Goal: Task Accomplishment & Management: Complete application form

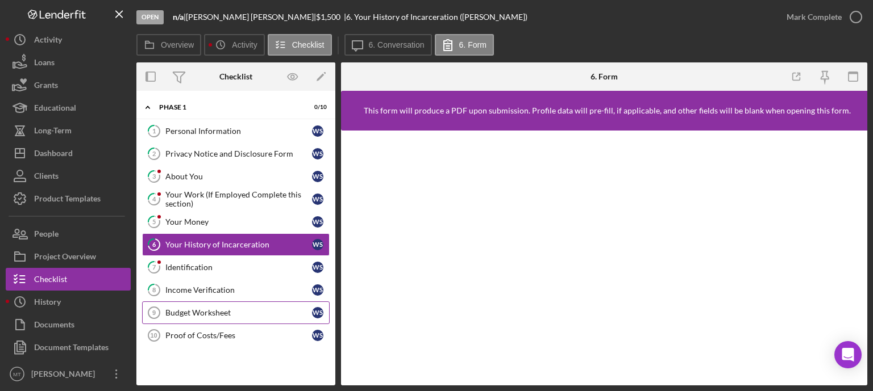
click at [237, 312] on div "Budget Worksheet" at bounding box center [238, 312] width 147 height 9
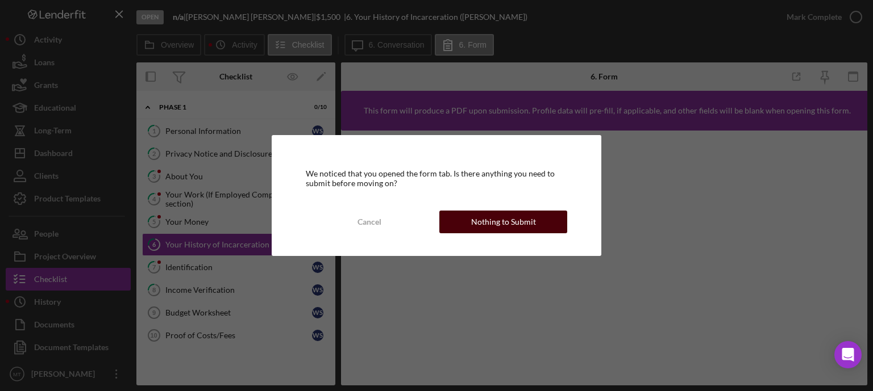
click at [476, 212] on div "Nothing to Submit" at bounding box center [503, 222] width 65 height 23
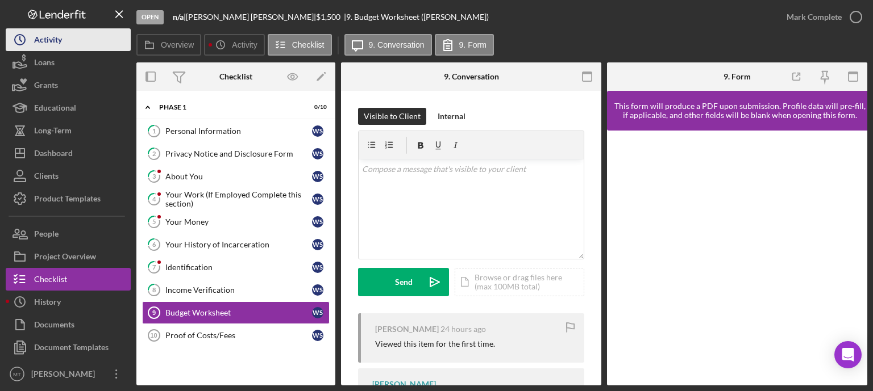
click at [66, 36] on button "Icon/History Activity" at bounding box center [68, 39] width 125 height 23
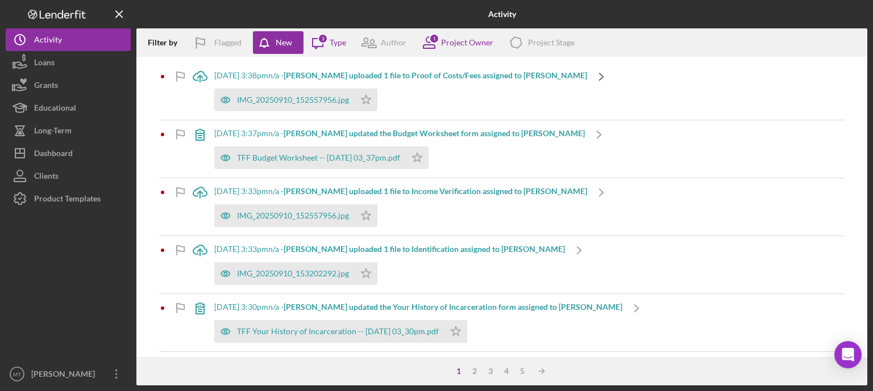
click at [587, 81] on icon "Icon/Navigate" at bounding box center [601, 76] width 28 height 28
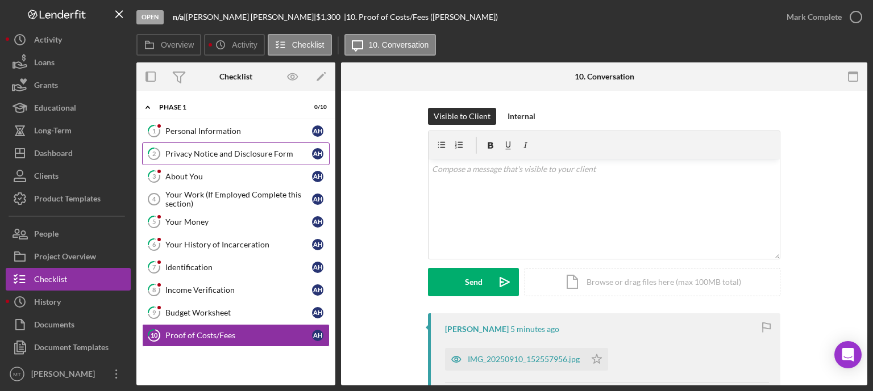
click at [248, 152] on div "Privacy Notice and Disclosure Form" at bounding box center [238, 153] width 147 height 9
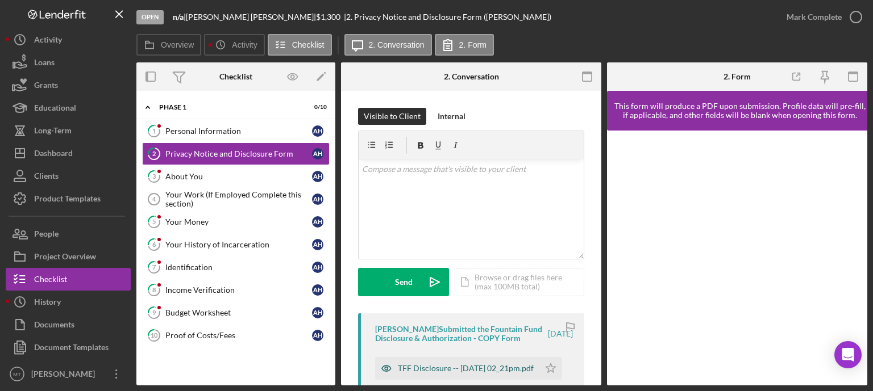
click at [417, 373] on div "TFF Disclosure -- [DATE] 02_21pm.pdf" at bounding box center [466, 368] width 136 height 9
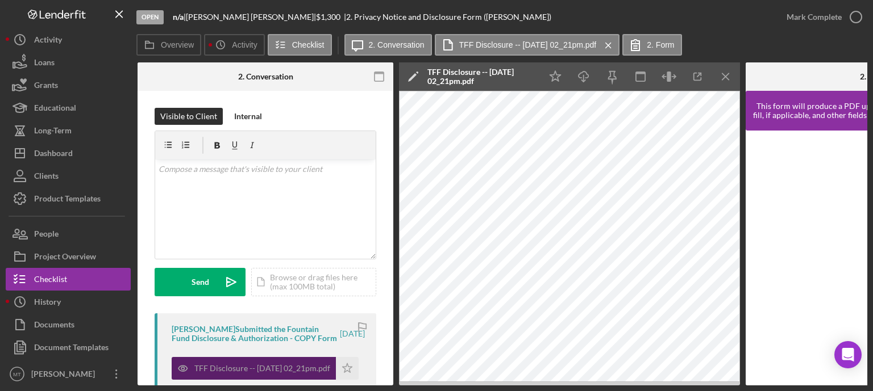
scroll to position [0, 204]
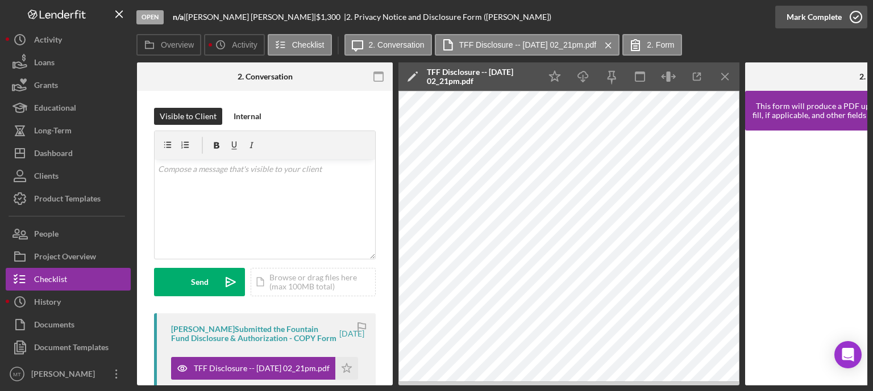
click at [854, 21] on icon "button" at bounding box center [855, 17] width 28 height 28
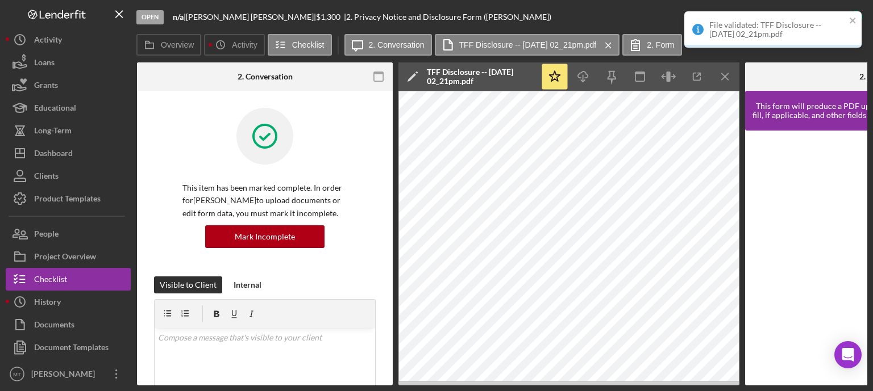
scroll to position [0, 0]
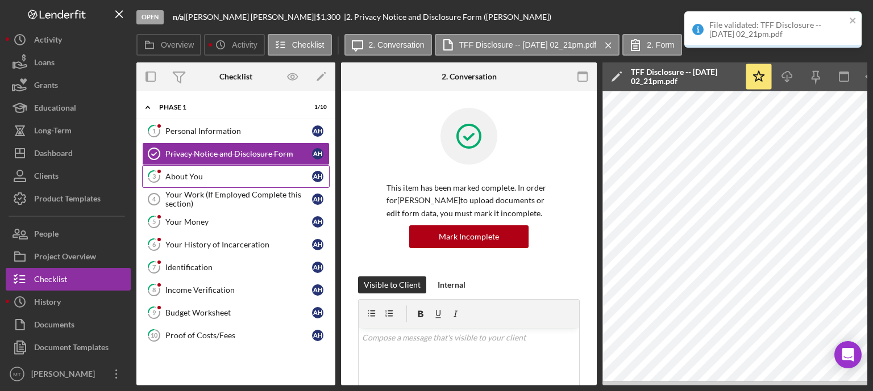
click at [206, 180] on div "About You" at bounding box center [238, 176] width 147 height 9
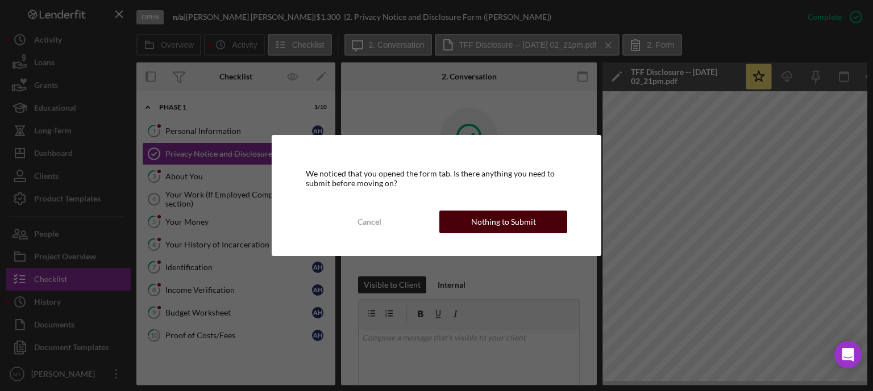
click at [461, 226] on button "Nothing to Submit" at bounding box center [503, 222] width 128 height 23
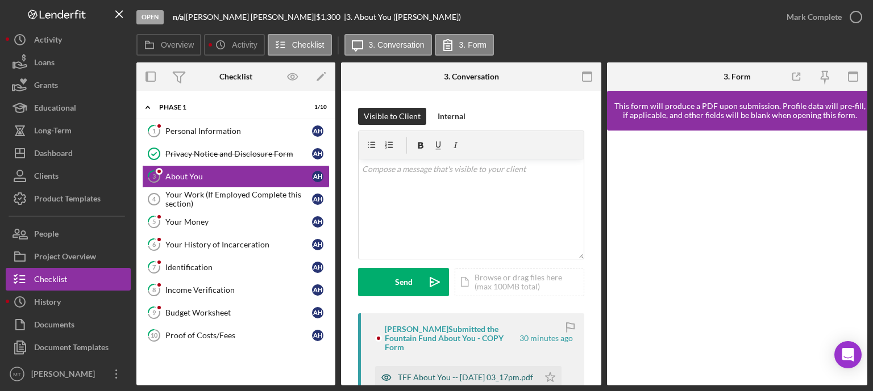
click at [431, 376] on div "TFF About You -- [DATE] 03_17pm.pdf" at bounding box center [465, 377] width 135 height 9
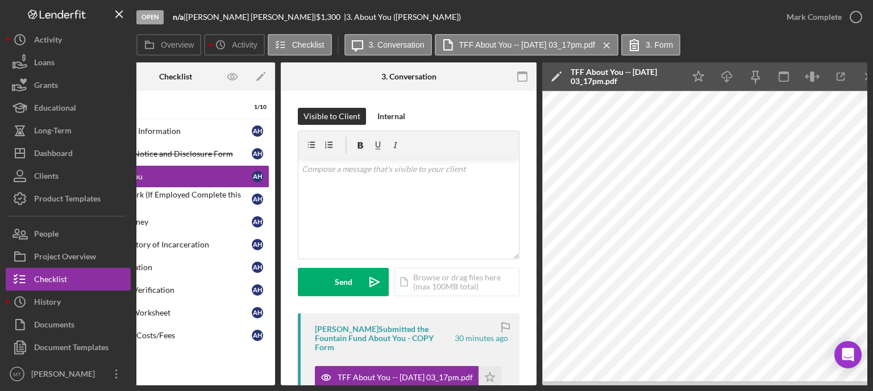
scroll to position [0, 64]
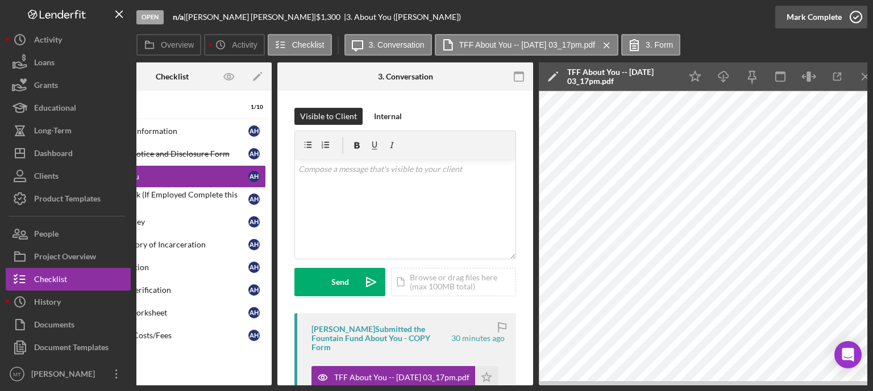
click at [857, 18] on icon "button" at bounding box center [855, 17] width 28 height 28
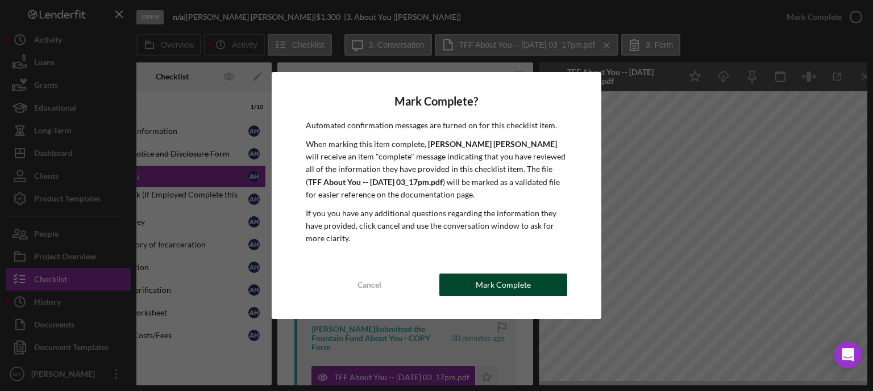
click at [540, 281] on button "Mark Complete" at bounding box center [503, 285] width 128 height 23
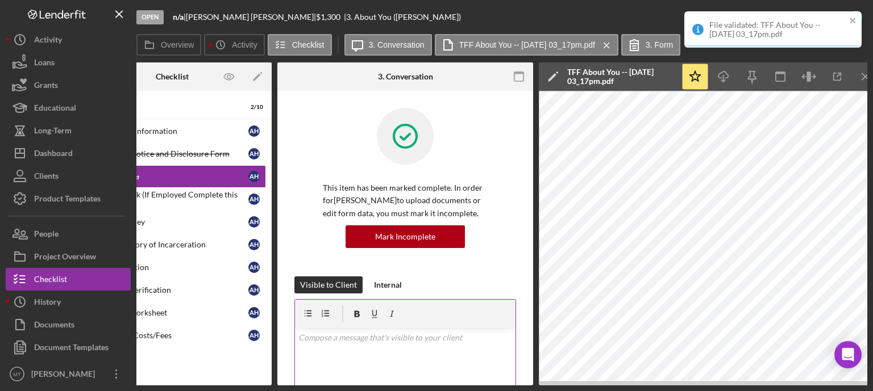
scroll to position [0, 0]
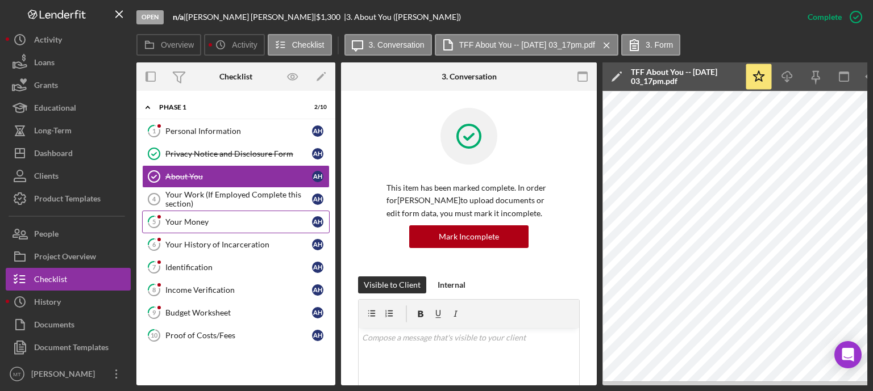
click at [216, 223] on div "Your Money" at bounding box center [238, 222] width 147 height 9
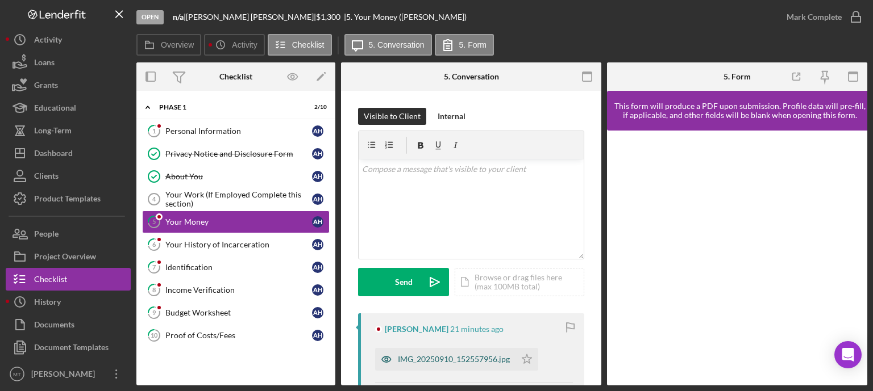
click at [411, 357] on div "IMG_20250910_152557956.jpg" at bounding box center [454, 359] width 112 height 9
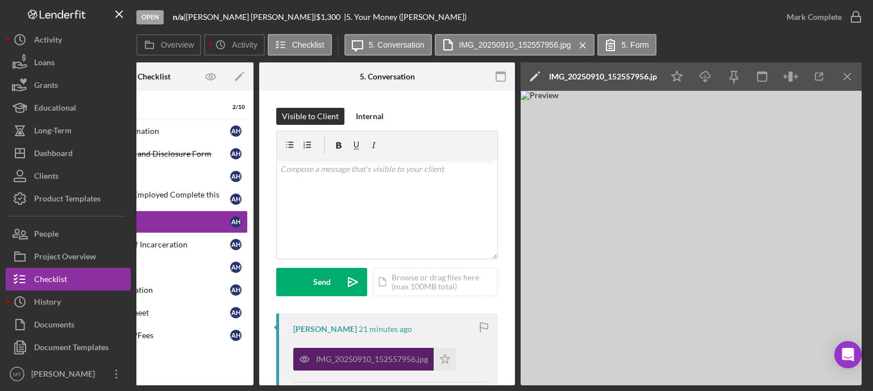
scroll to position [0, 82]
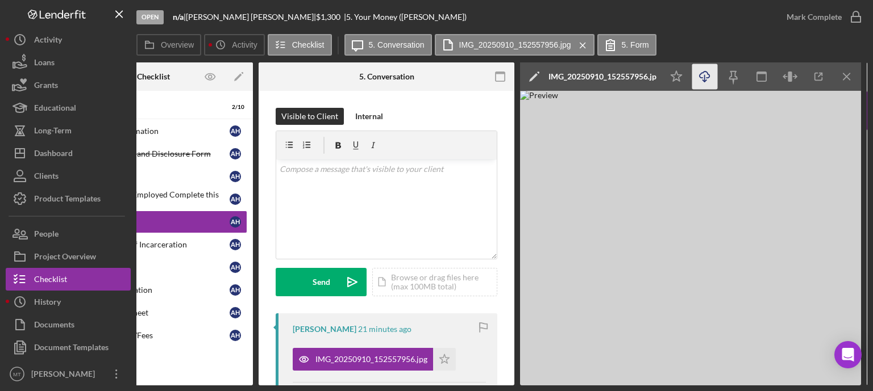
click at [709, 69] on icon "Icon/Download" at bounding box center [705, 77] width 26 height 26
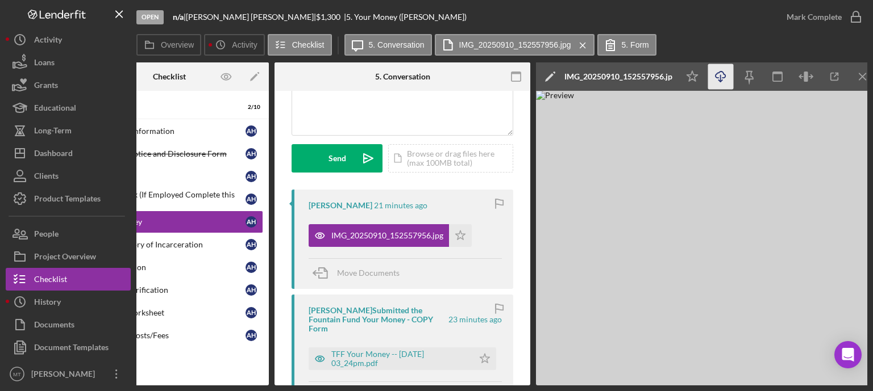
scroll to position [122, 0]
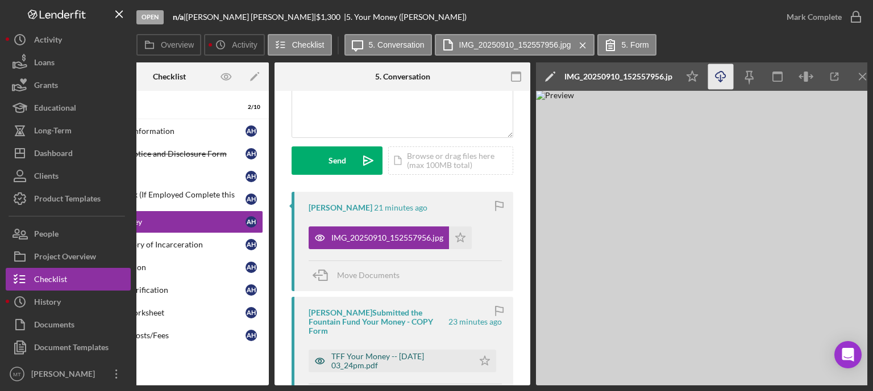
click at [367, 360] on div "TFF Your Money -- [DATE] 03_24pm.pdf" at bounding box center [399, 361] width 136 height 18
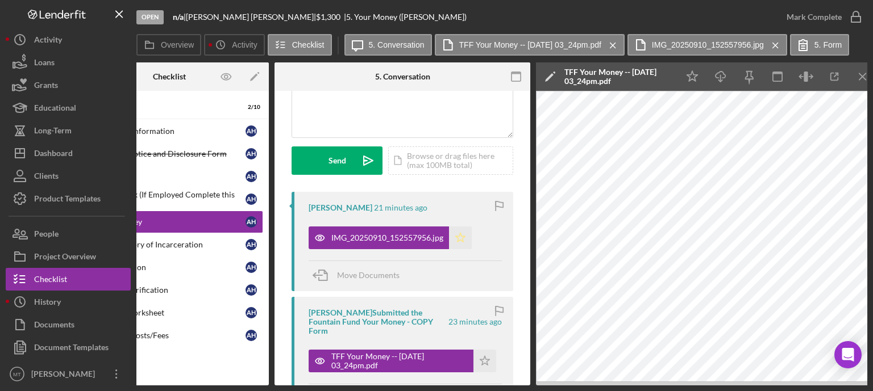
click at [457, 238] on icon "Icon/Star" at bounding box center [460, 238] width 23 height 23
click at [853, 20] on icon "button" at bounding box center [855, 17] width 28 height 28
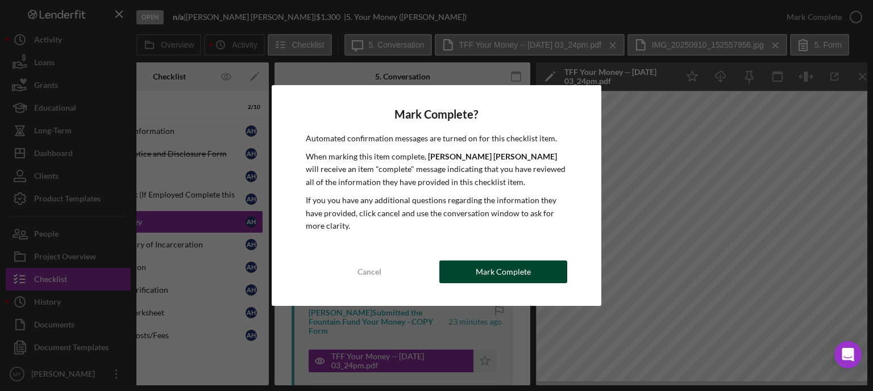
click at [535, 270] on button "Mark Complete" at bounding box center [503, 272] width 128 height 23
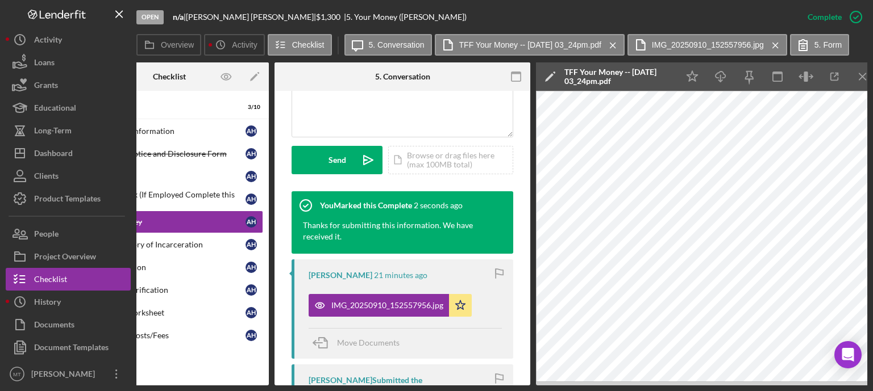
scroll to position [0, 0]
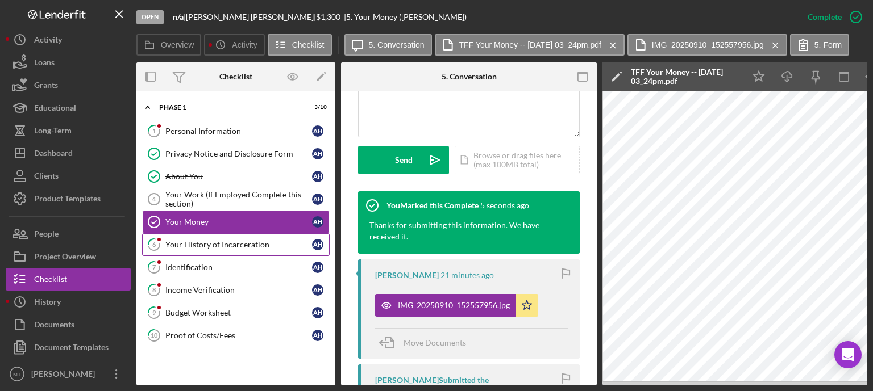
click at [233, 246] on div "Your History of Incarceration" at bounding box center [238, 244] width 147 height 9
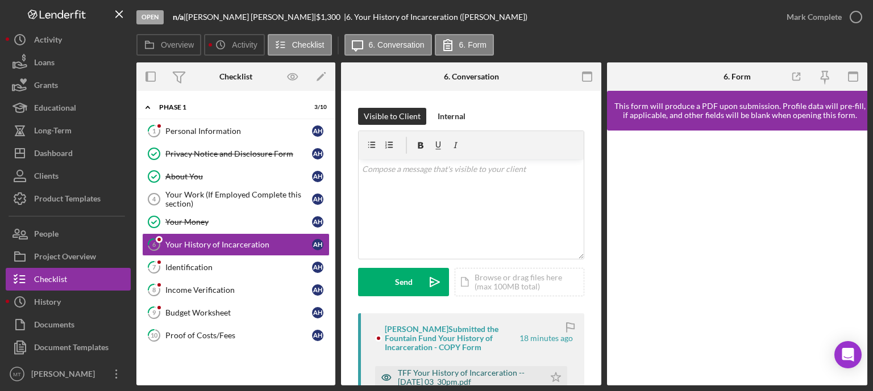
click at [423, 374] on div "TFF Your History of Incarceration -- [DATE] 03_30pm.pdf" at bounding box center [468, 378] width 141 height 18
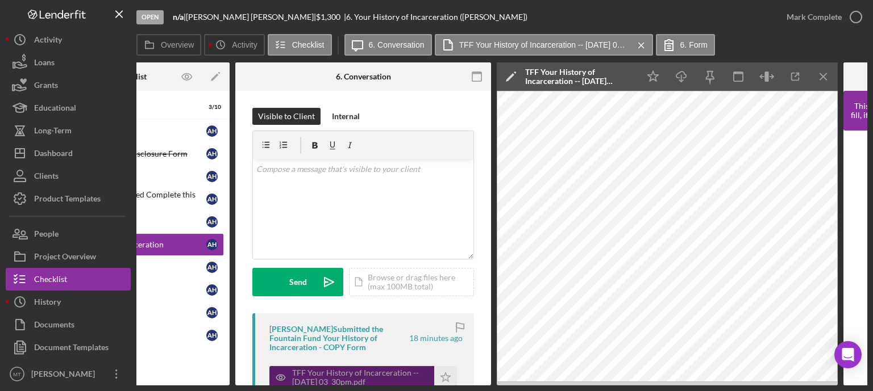
scroll to position [0, 115]
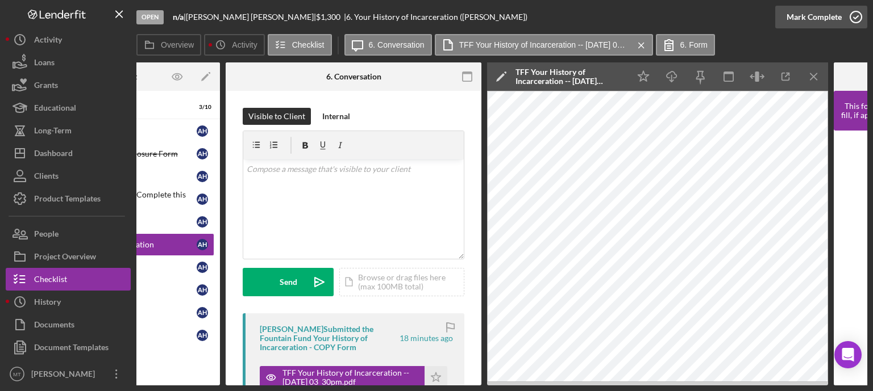
click at [854, 18] on polyline "button" at bounding box center [855, 17] width 5 height 3
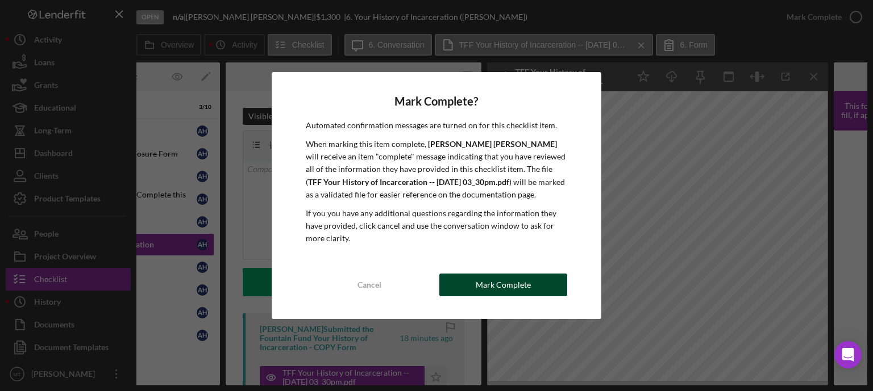
click at [533, 289] on button "Mark Complete" at bounding box center [503, 285] width 128 height 23
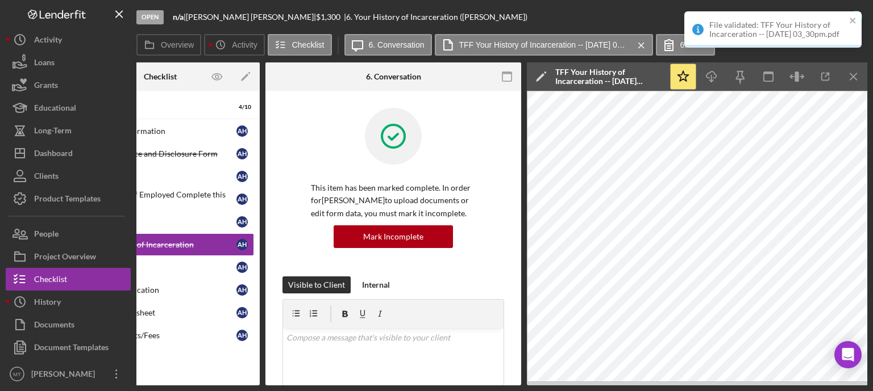
scroll to position [0, 0]
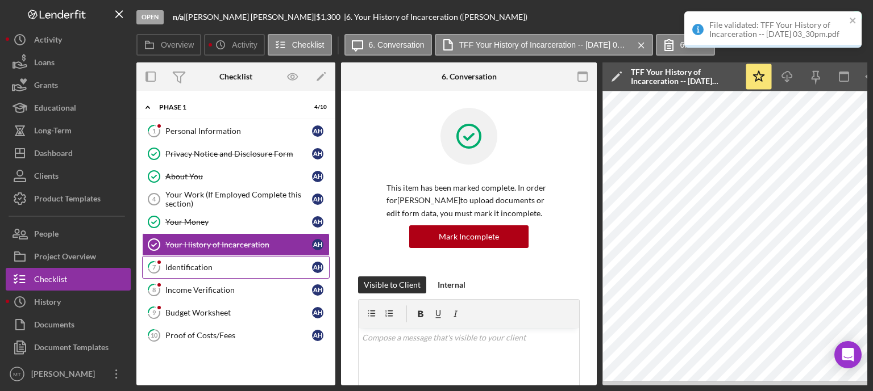
click at [215, 263] on div "Identification" at bounding box center [238, 267] width 147 height 9
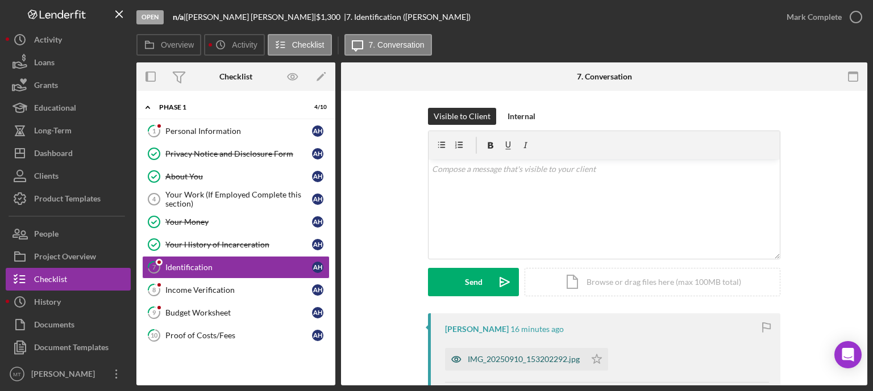
click at [501, 357] on div "IMG_20250910_153202292.jpg" at bounding box center [524, 359] width 112 height 9
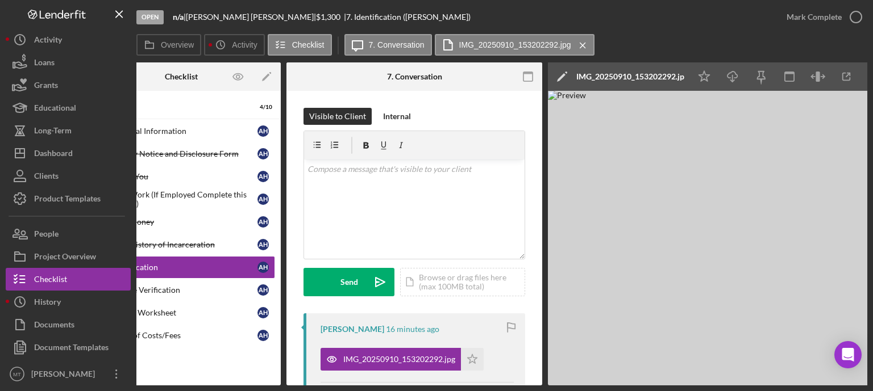
scroll to position [0, 76]
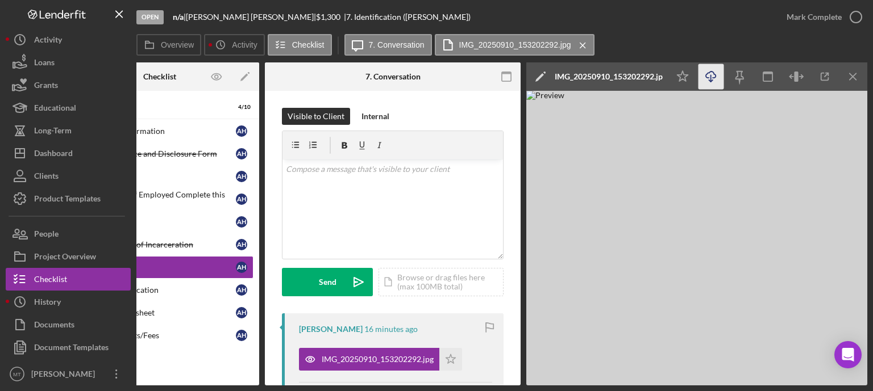
click at [707, 77] on icon "button" at bounding box center [711, 75] width 10 height 6
click at [853, 20] on icon "button" at bounding box center [855, 17] width 28 height 28
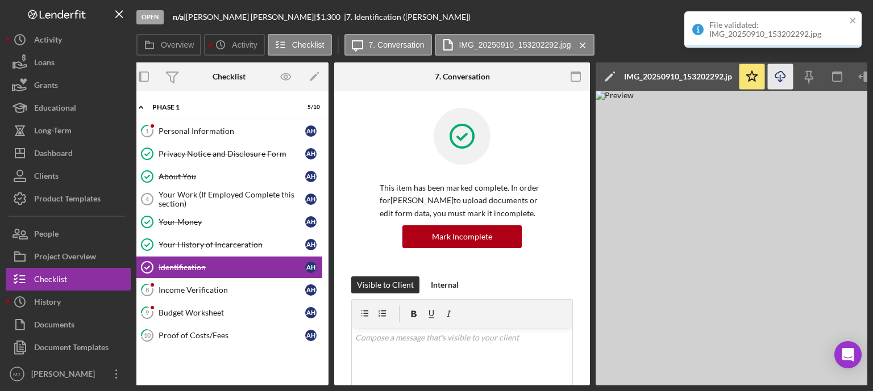
scroll to position [0, 0]
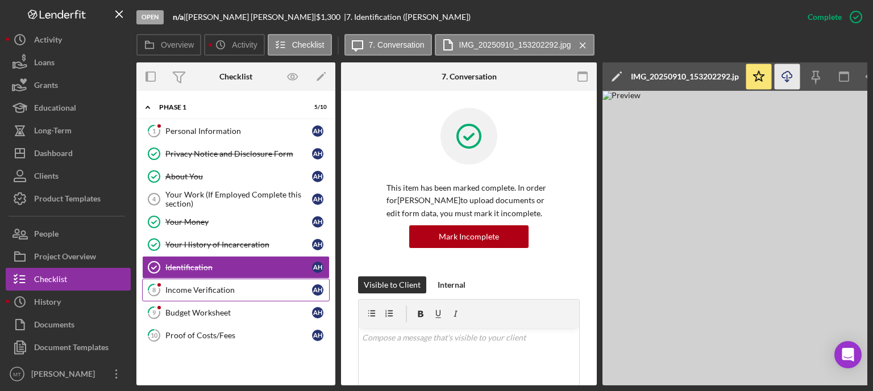
click at [227, 282] on link "8 Income Verification A H" at bounding box center [235, 290] width 187 height 23
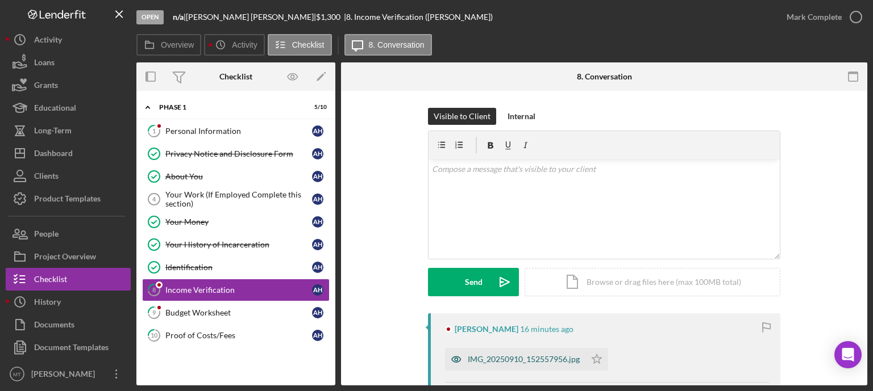
click at [514, 352] on div "IMG_20250910_152557956.jpg" at bounding box center [515, 359] width 140 height 23
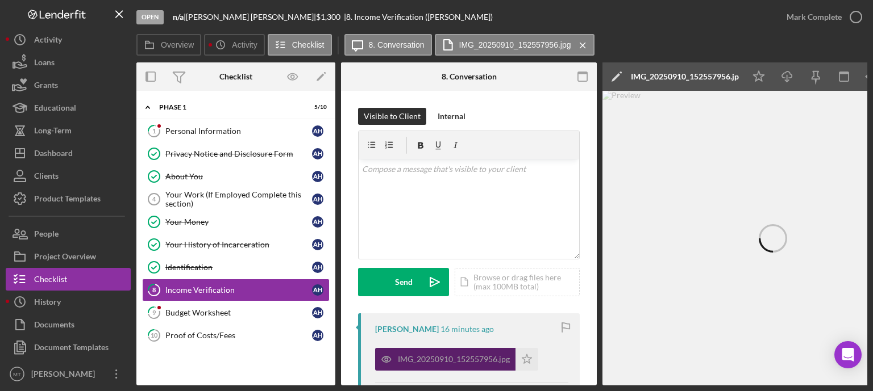
click at [514, 352] on div "IMG_20250910_152557956.jpg" at bounding box center [445, 359] width 140 height 23
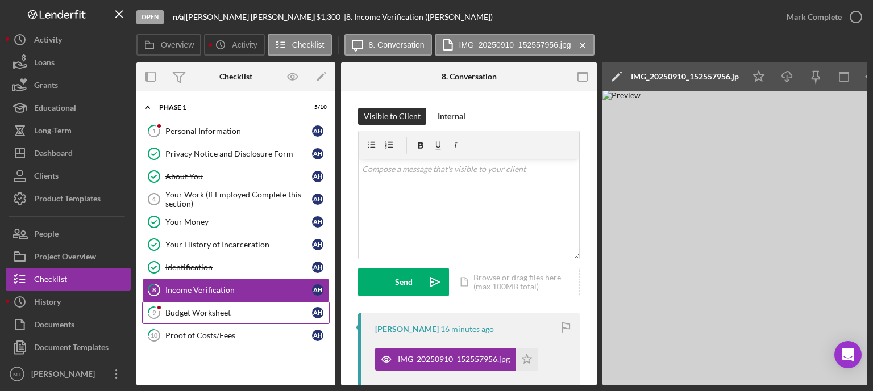
click at [260, 302] on link "9 Budget Worksheet A H" at bounding box center [235, 313] width 187 height 23
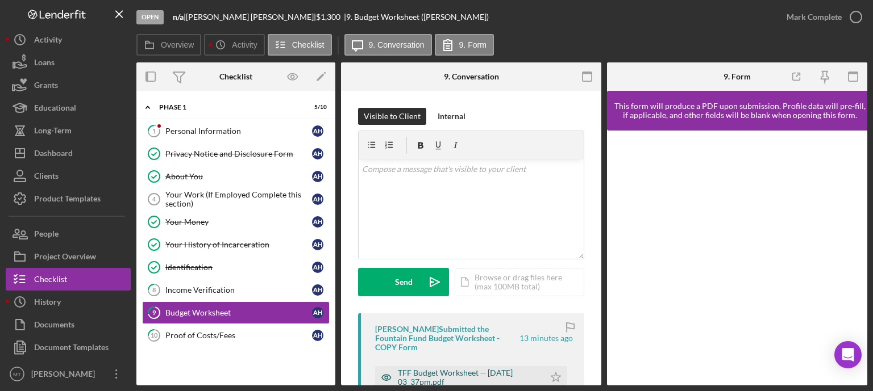
click at [421, 371] on div "TFF Budget Worksheet -- [DATE] 03_37pm.pdf" at bounding box center [468, 378] width 141 height 18
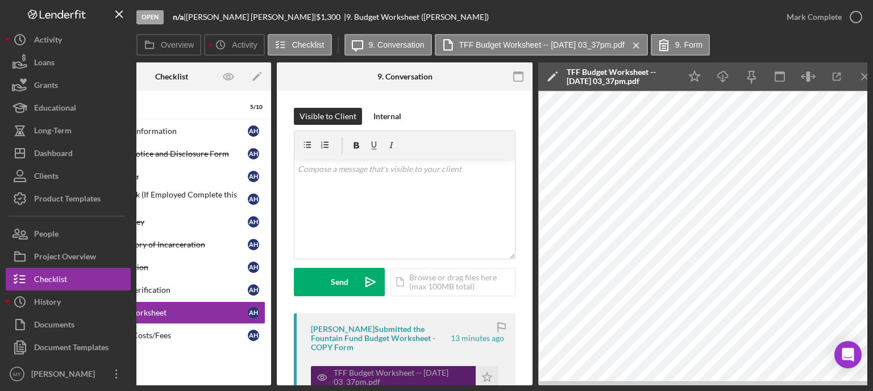
scroll to position [0, 66]
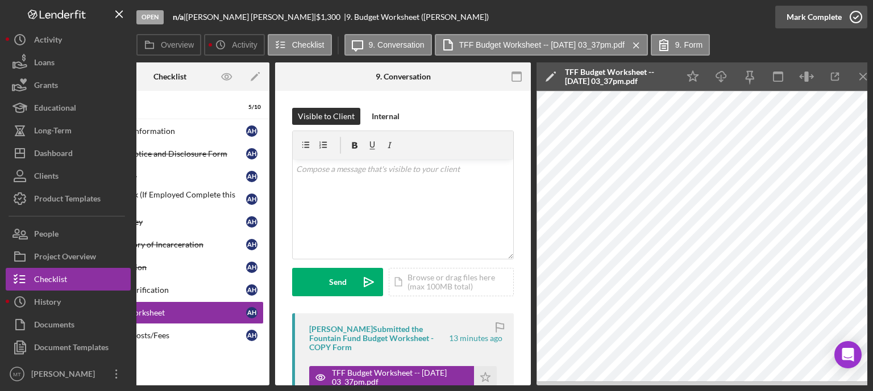
click at [859, 16] on icon "button" at bounding box center [855, 17] width 28 height 28
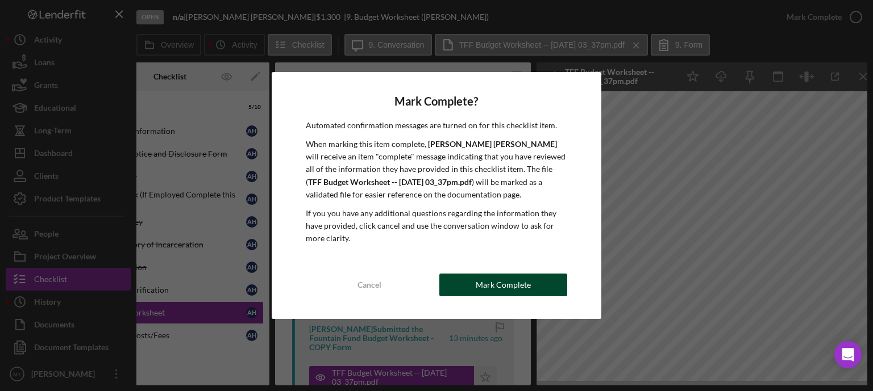
click at [468, 285] on button "Mark Complete" at bounding box center [503, 285] width 128 height 23
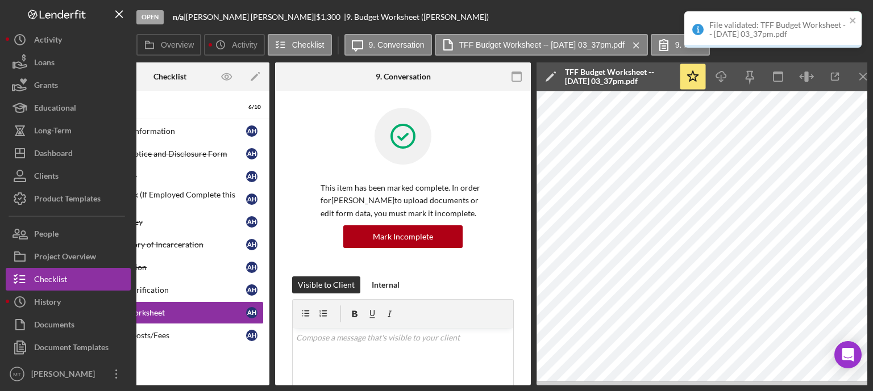
click at [468, 285] on div "Visible to Client Internal" at bounding box center [403, 285] width 222 height 17
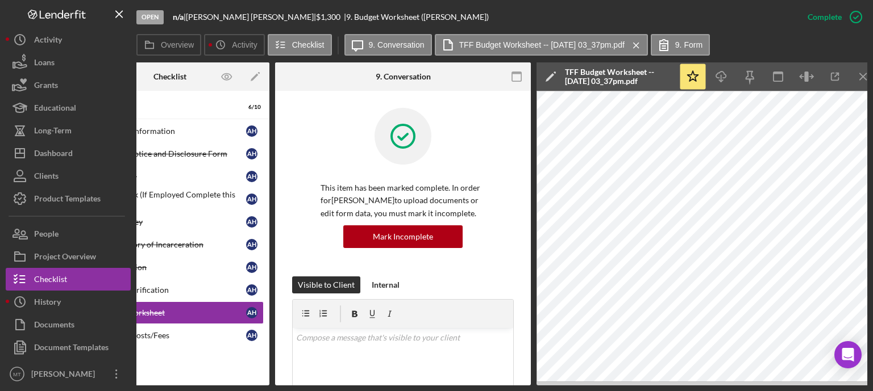
scroll to position [0, 0]
